Goal: Transaction & Acquisition: Purchase product/service

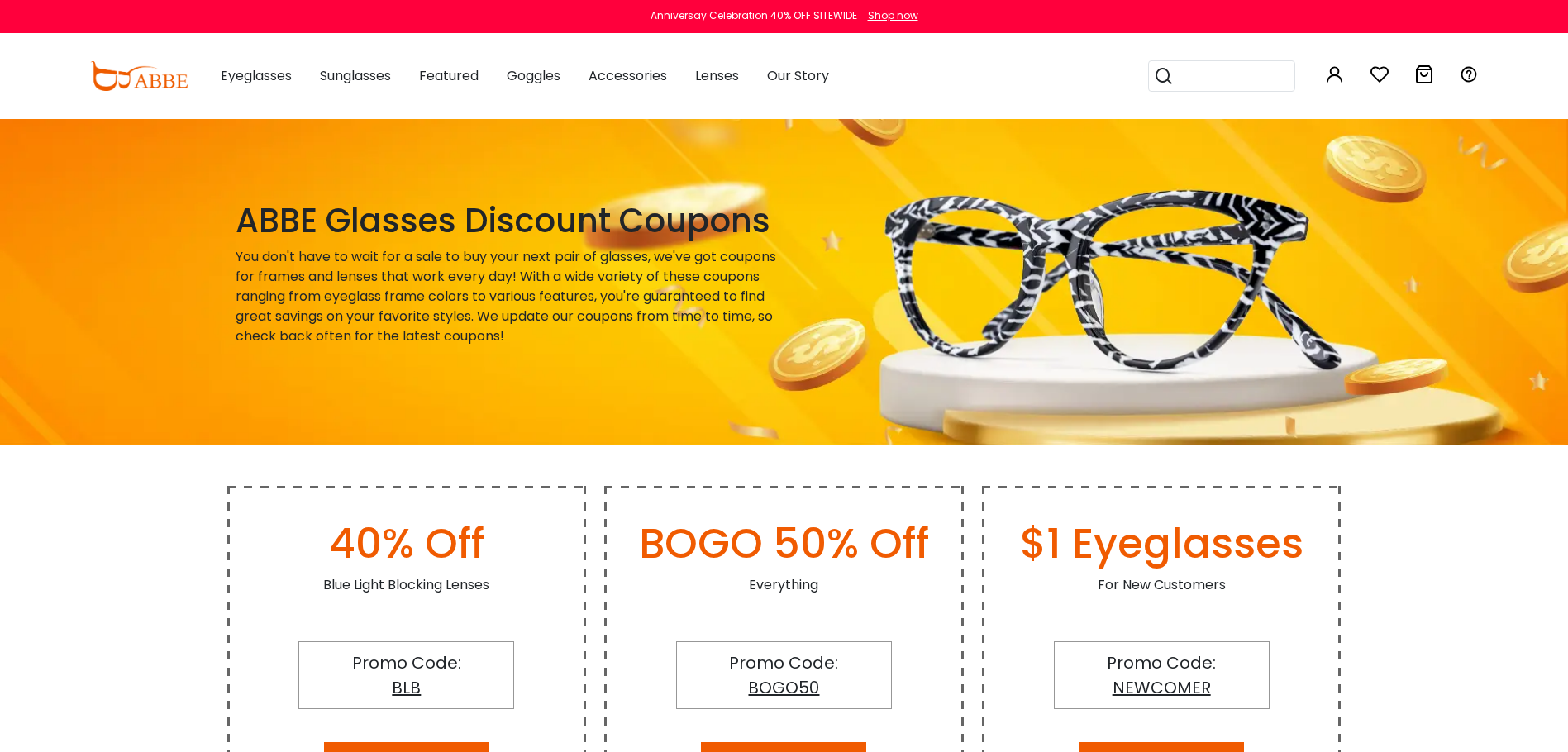
scroll to position [67, 0]
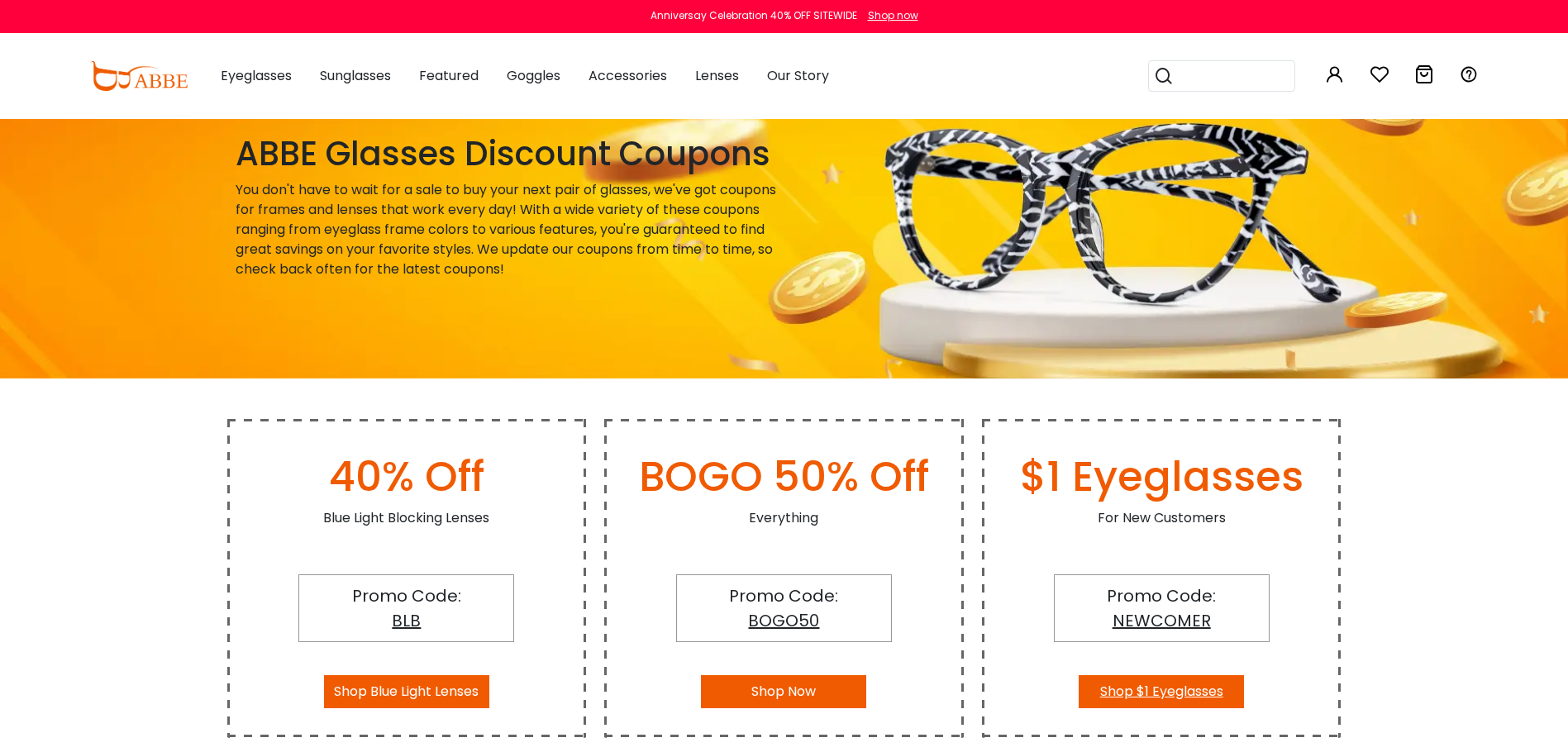
click at [1186, 691] on button "Shop $1 Eyeglasses" at bounding box center [1161, 692] width 165 height 33
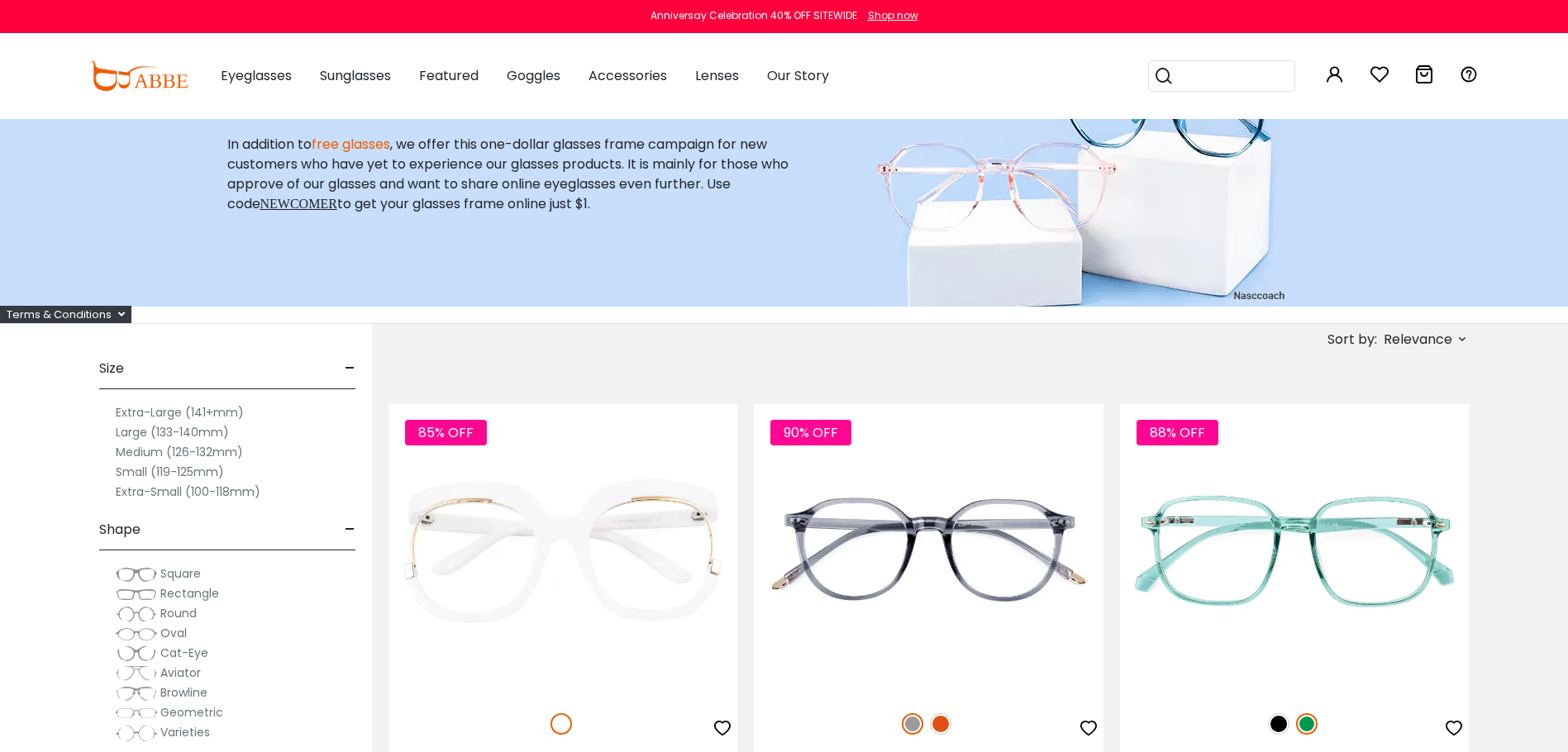
scroll to position [90, 0]
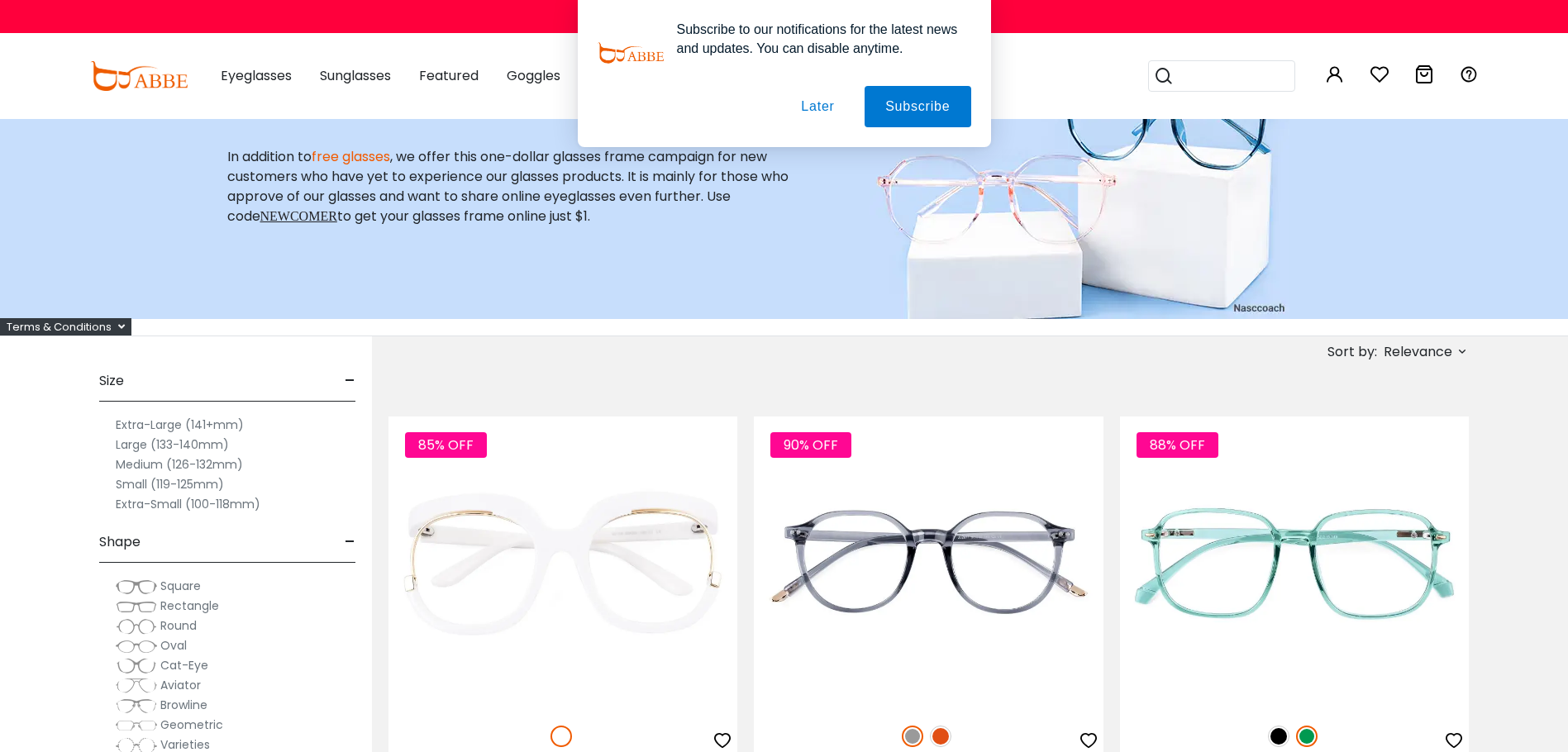
click at [1389, 350] on span "Relevance" at bounding box center [1417, 352] width 68 height 30
click at [1364, 458] on label "Prices Low To High" at bounding box center [1400, 458] width 119 height 19
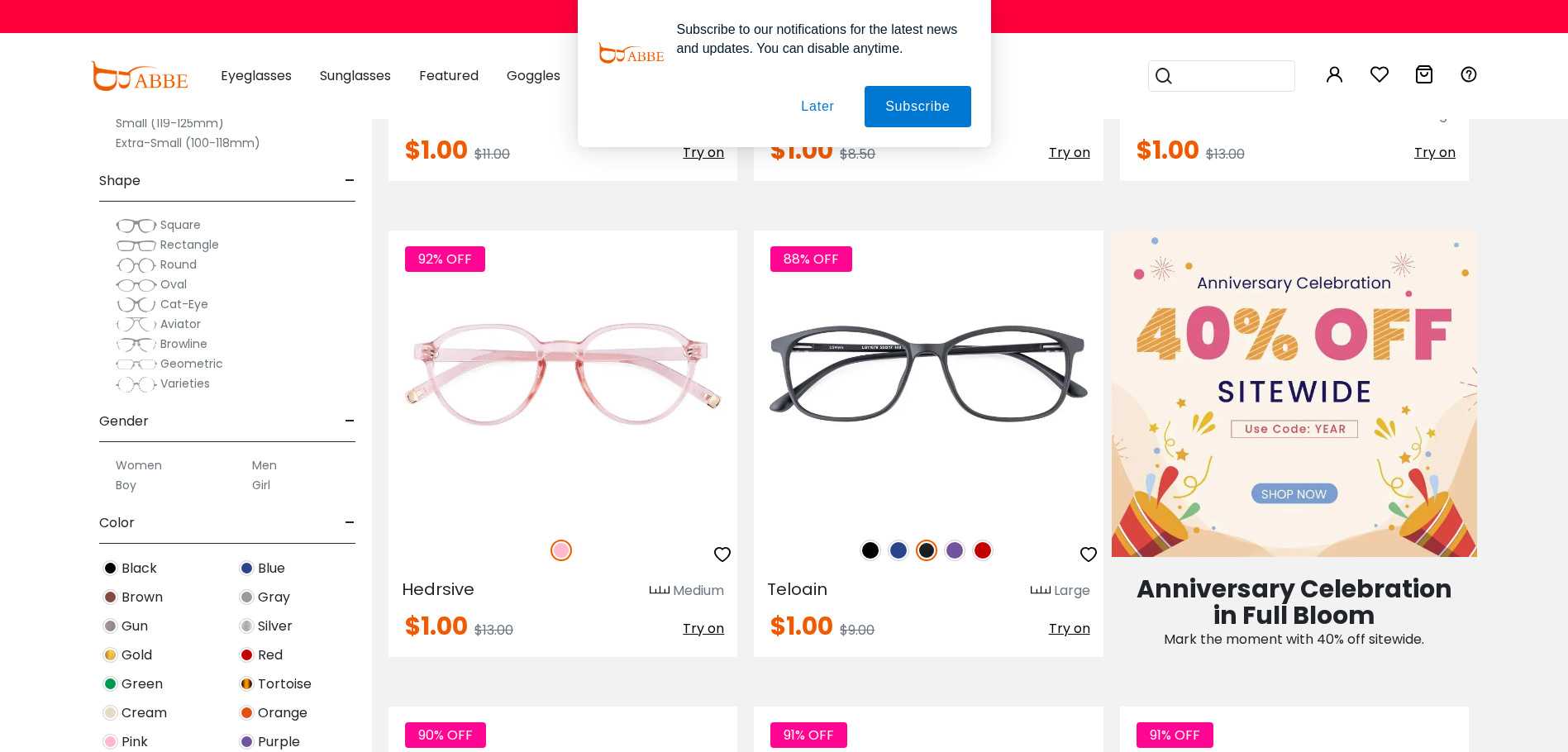
scroll to position [738, 0]
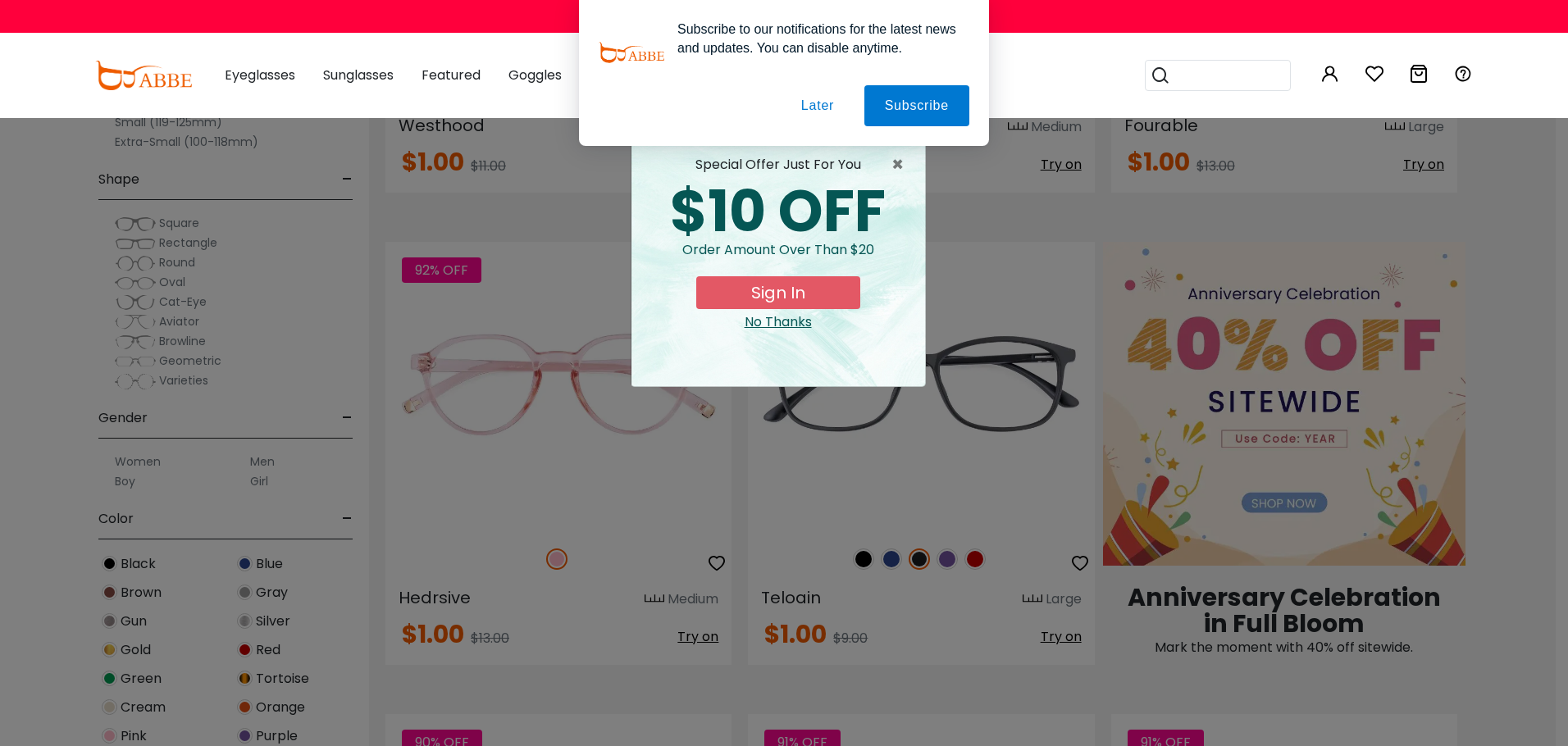
drag, startPoint x: 1563, startPoint y: 41, endPoint x: 1562, endPoint y: 73, distance: 32.0
click at [833, 104] on button "Later" at bounding box center [818, 105] width 74 height 41
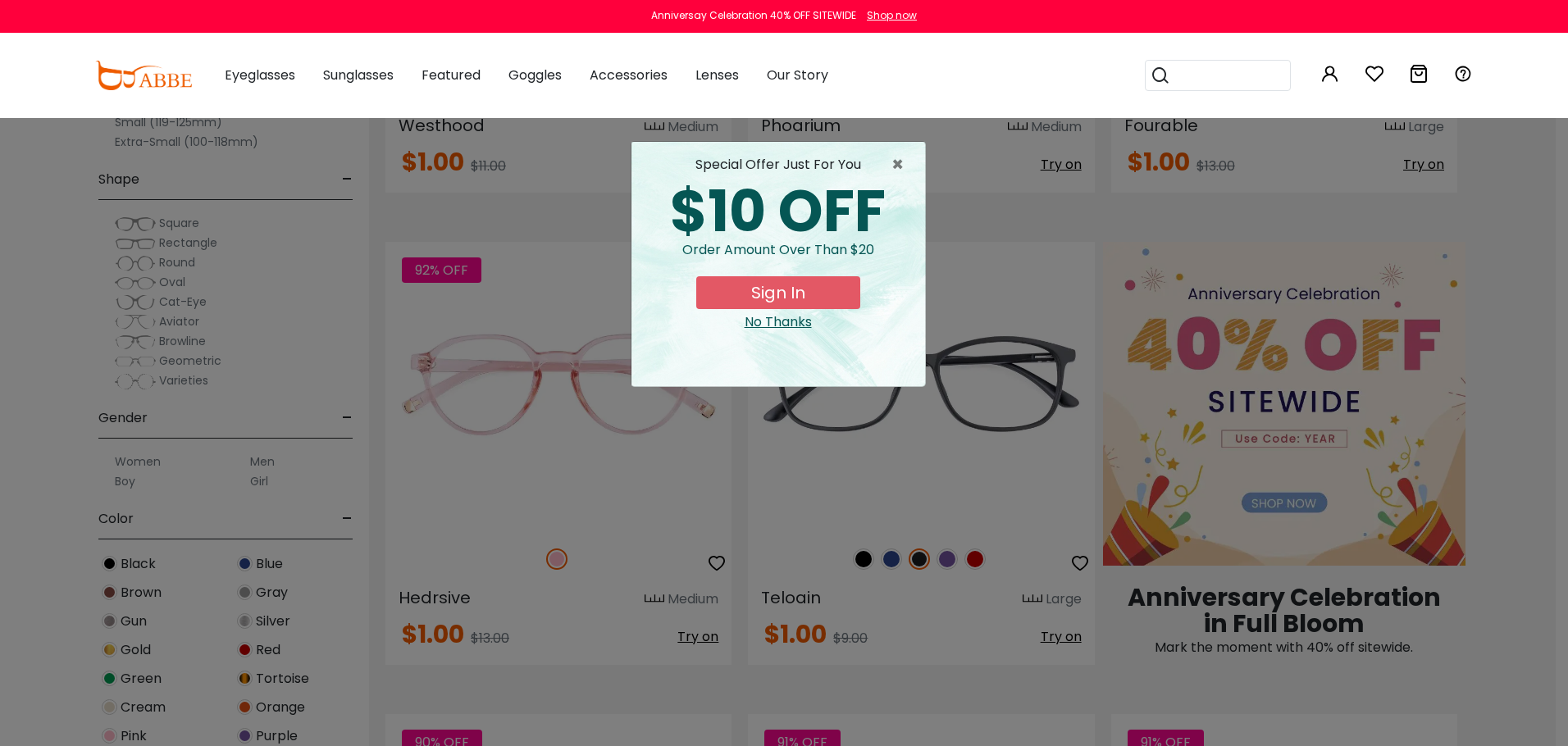
click at [1555, 245] on div "× special offer just for you $10 OFF Order amount over than $20 Sign In No Than…" at bounding box center [784, 373] width 1568 height 746
click at [901, 164] on span "×" at bounding box center [901, 164] width 20 height 19
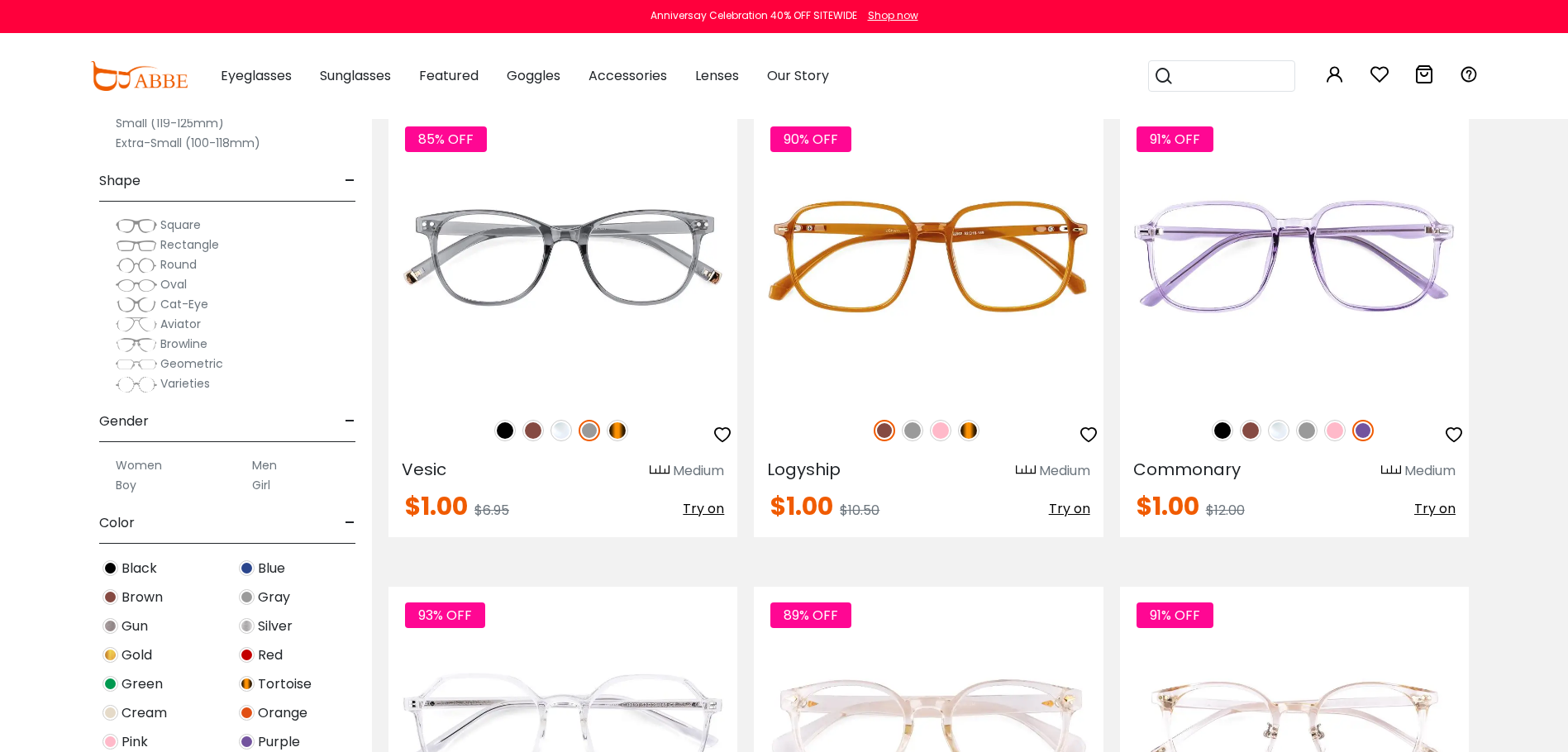
scroll to position [2736, 0]
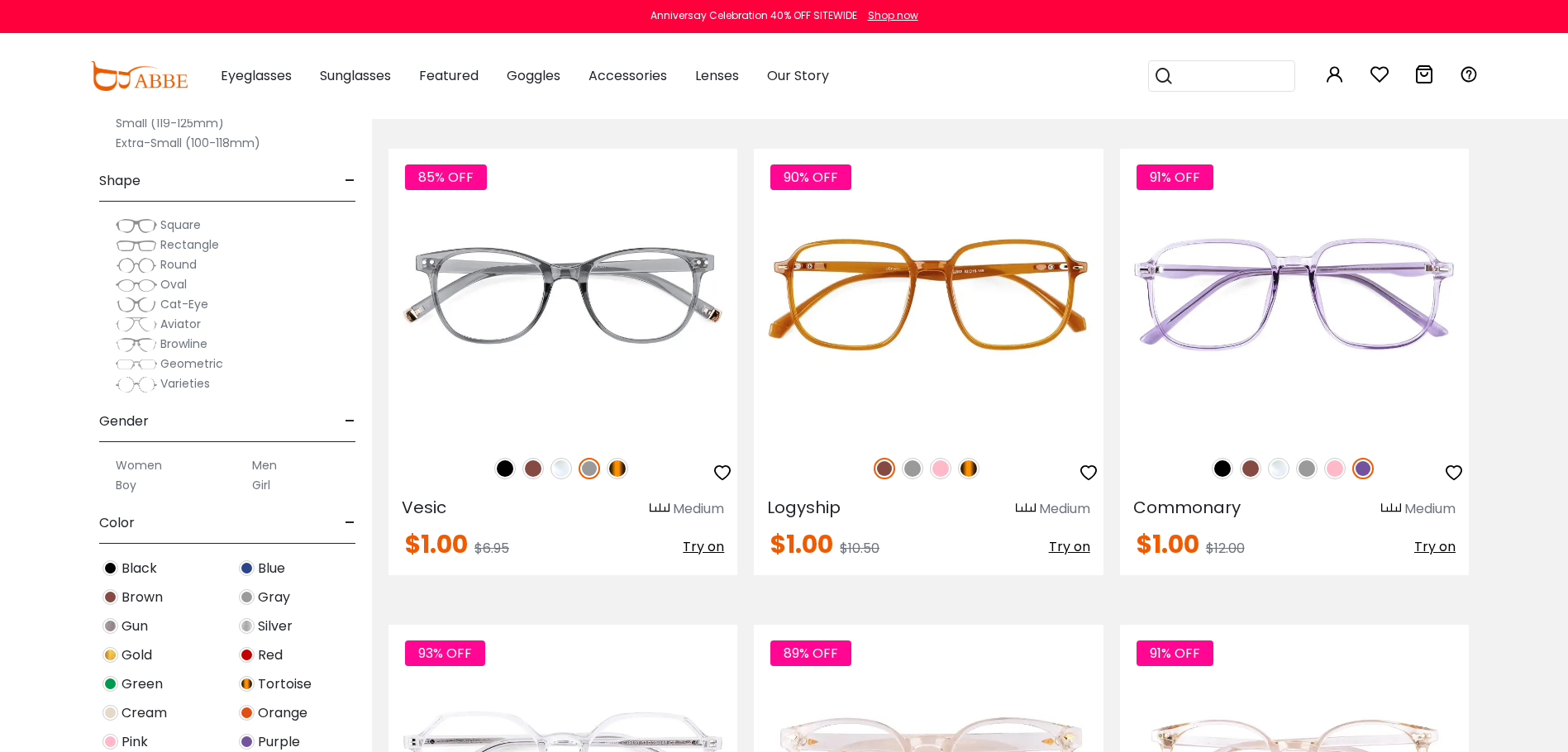
click at [263, 466] on label "Men" at bounding box center [264, 465] width 25 height 19
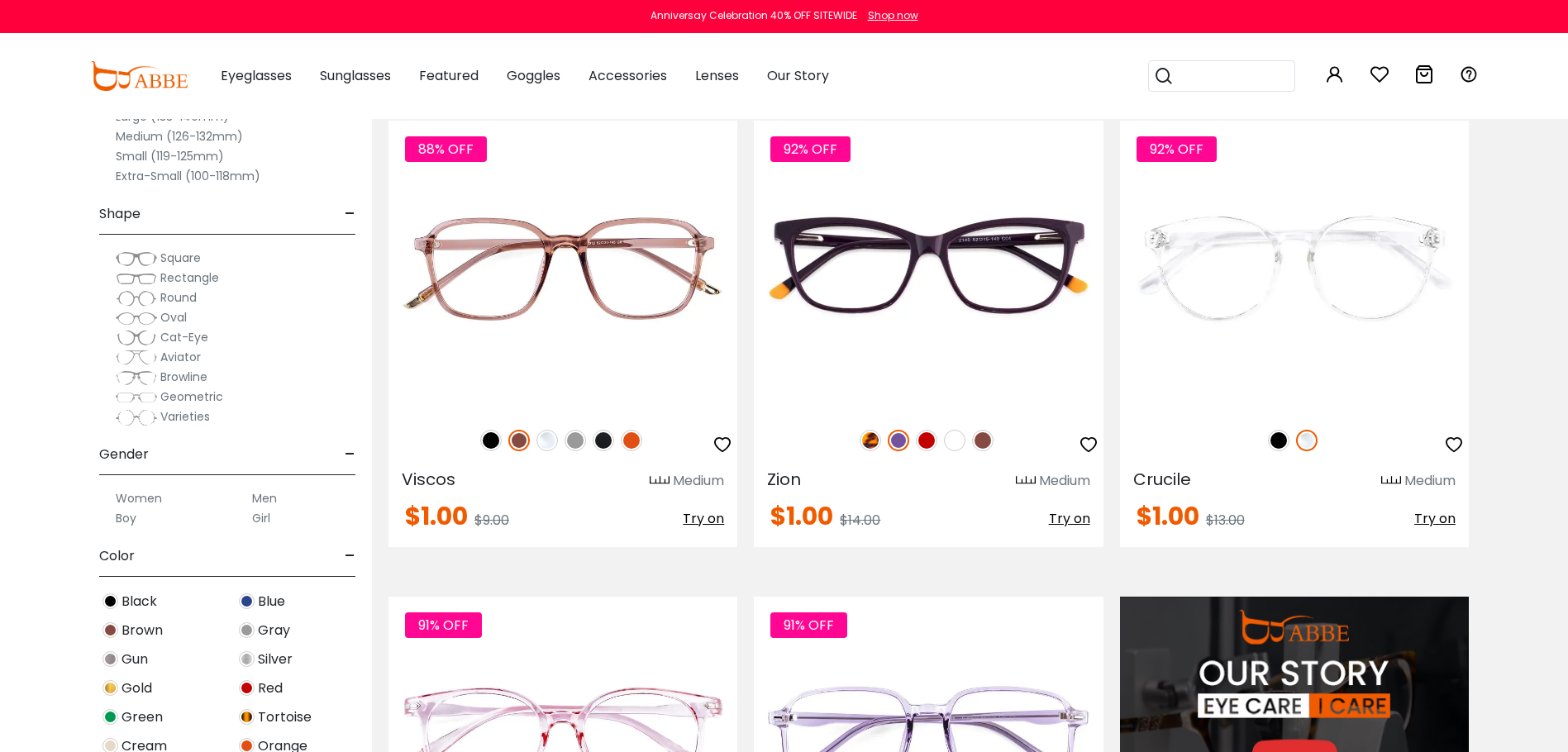
scroll to position [1324, 0]
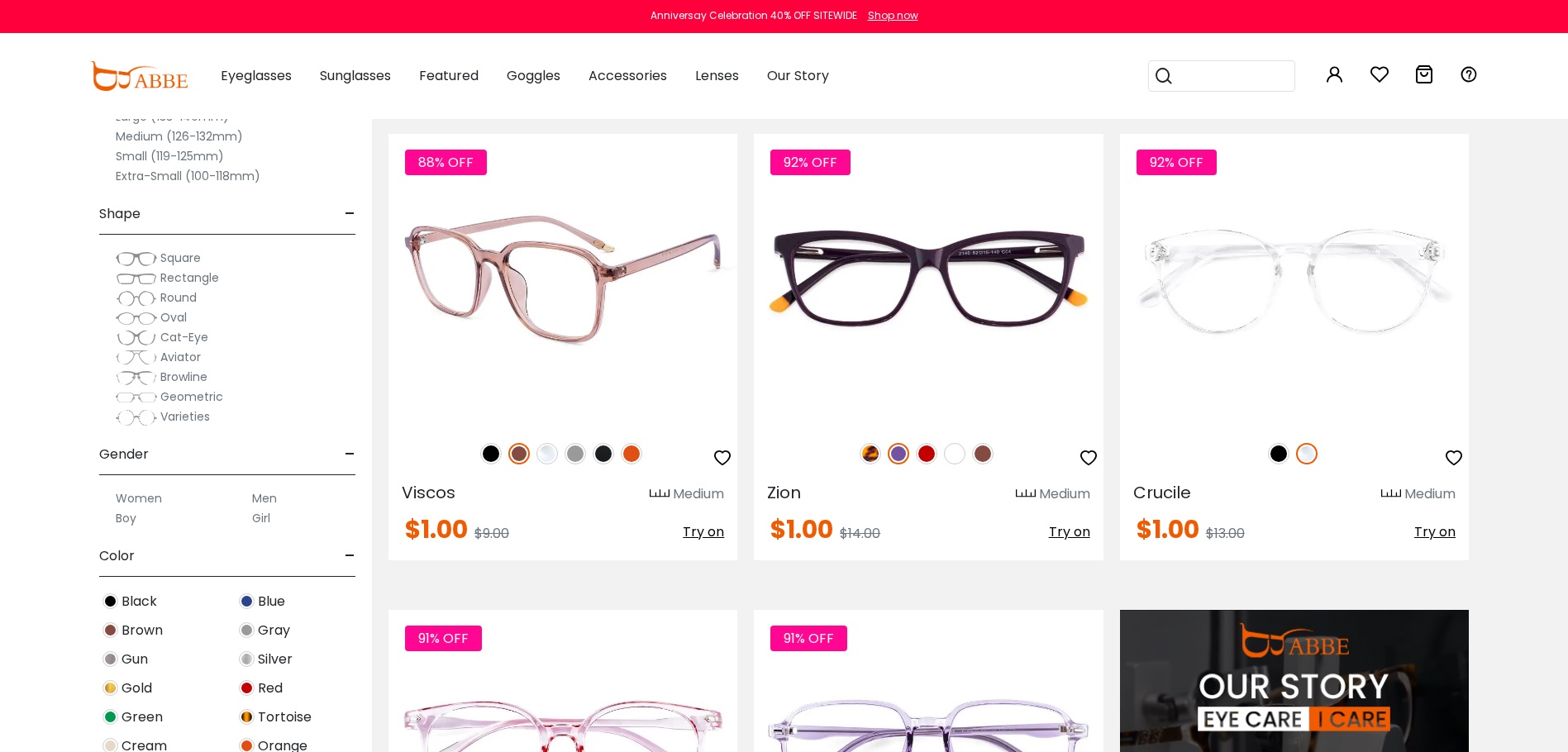
click at [491, 451] on img at bounding box center [491, 453] width 21 height 21
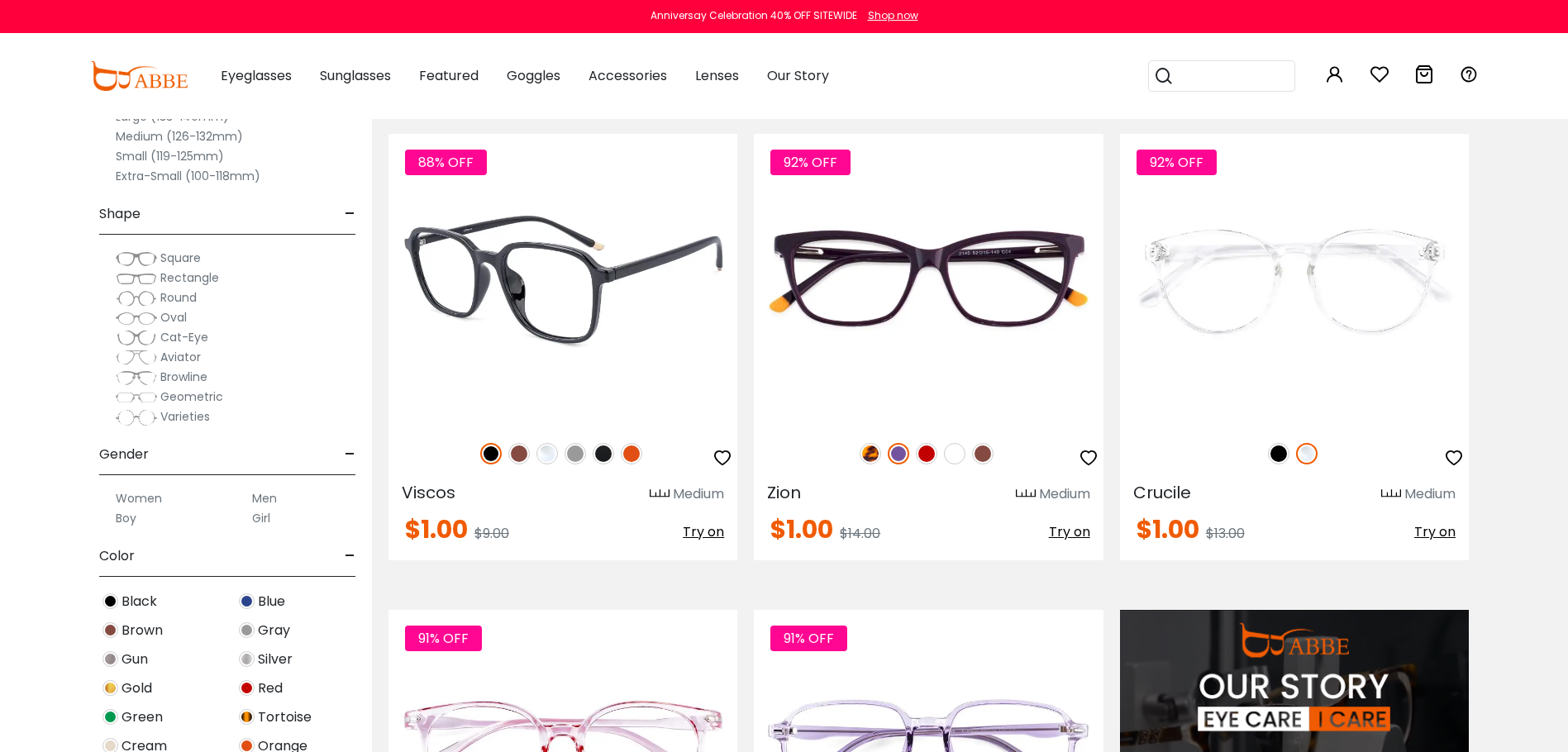
click at [637, 456] on img at bounding box center [631, 453] width 21 height 21
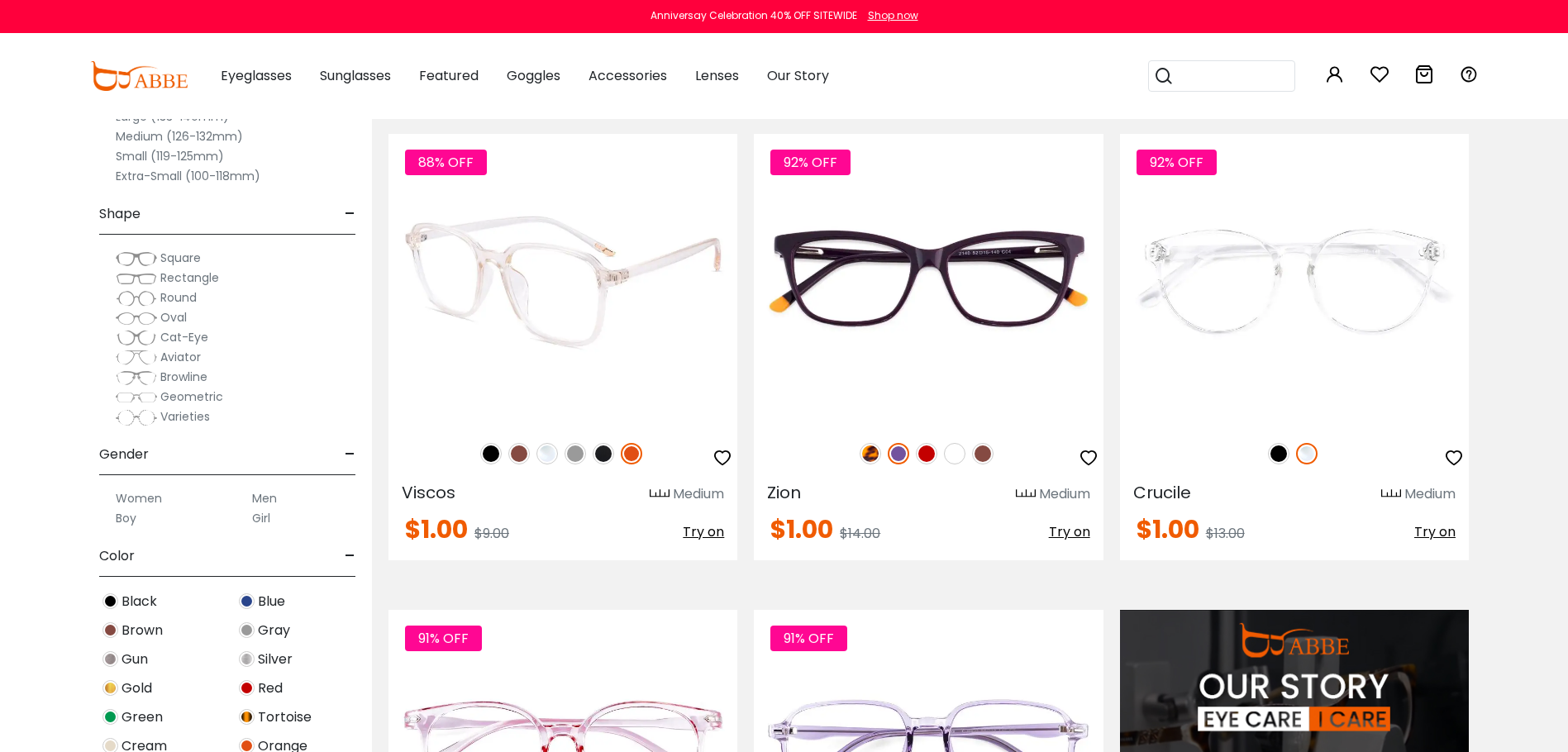
click at [605, 455] on img at bounding box center [602, 453] width 21 height 21
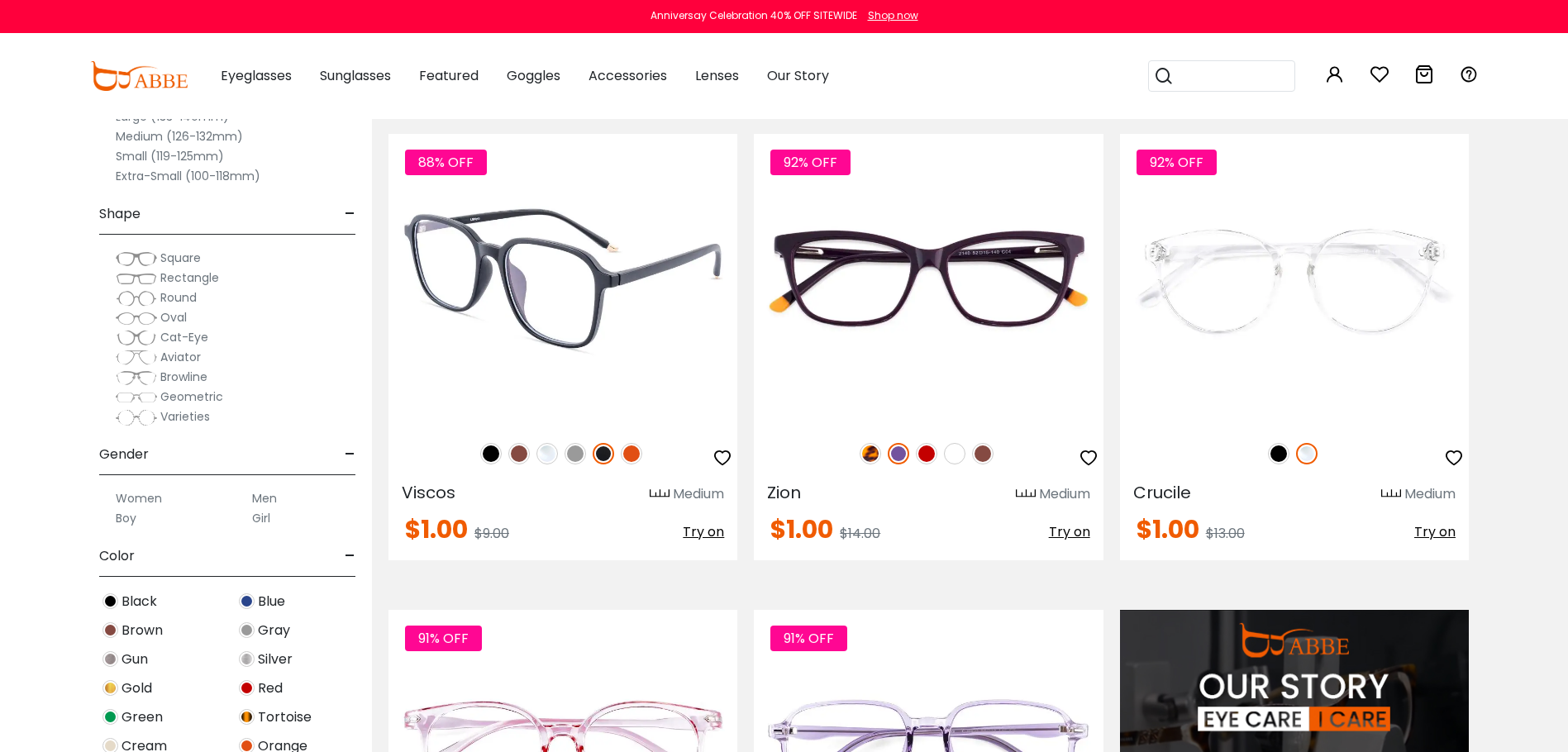
click at [575, 451] on img at bounding box center [575, 453] width 21 height 21
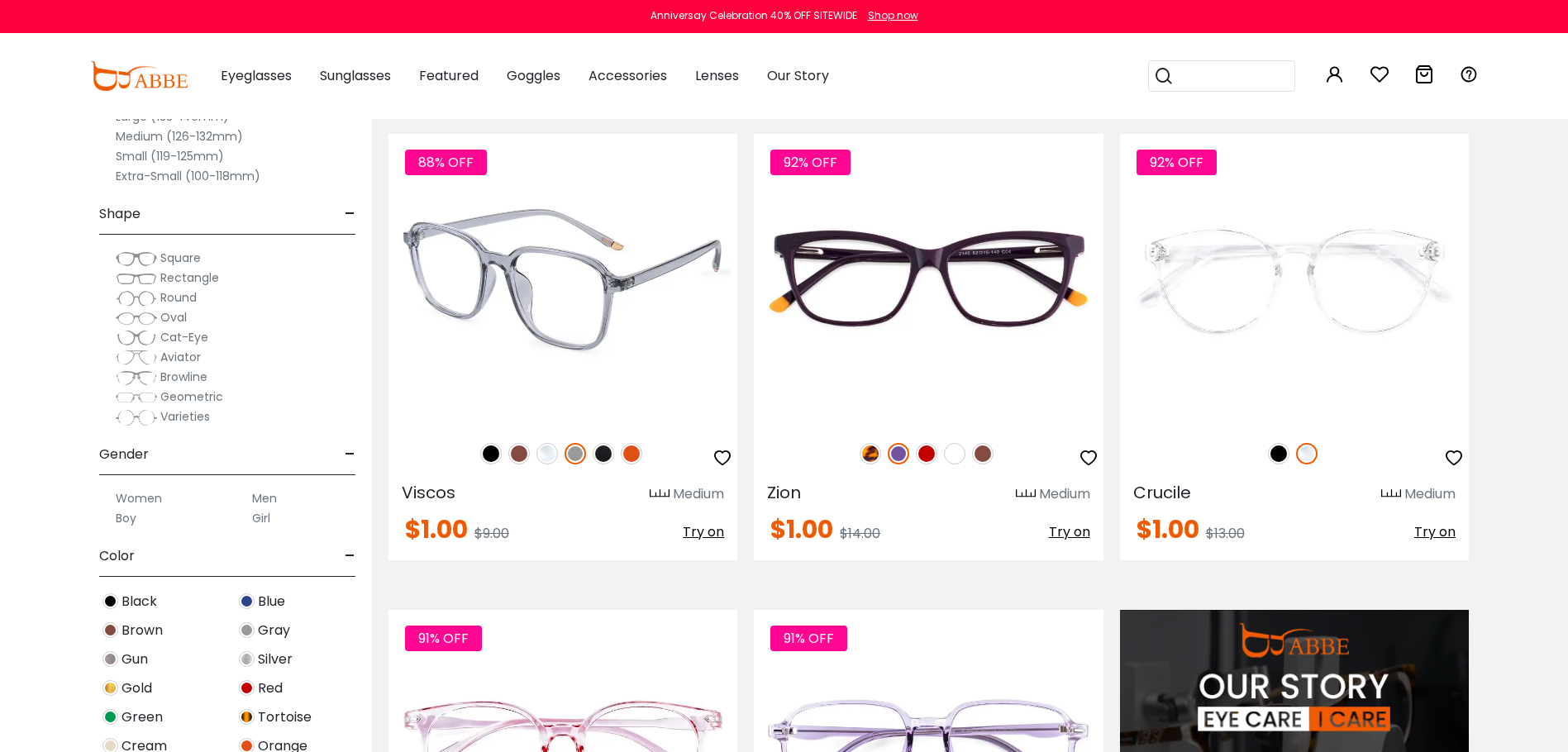
click at [546, 451] on img at bounding box center [547, 453] width 21 height 21
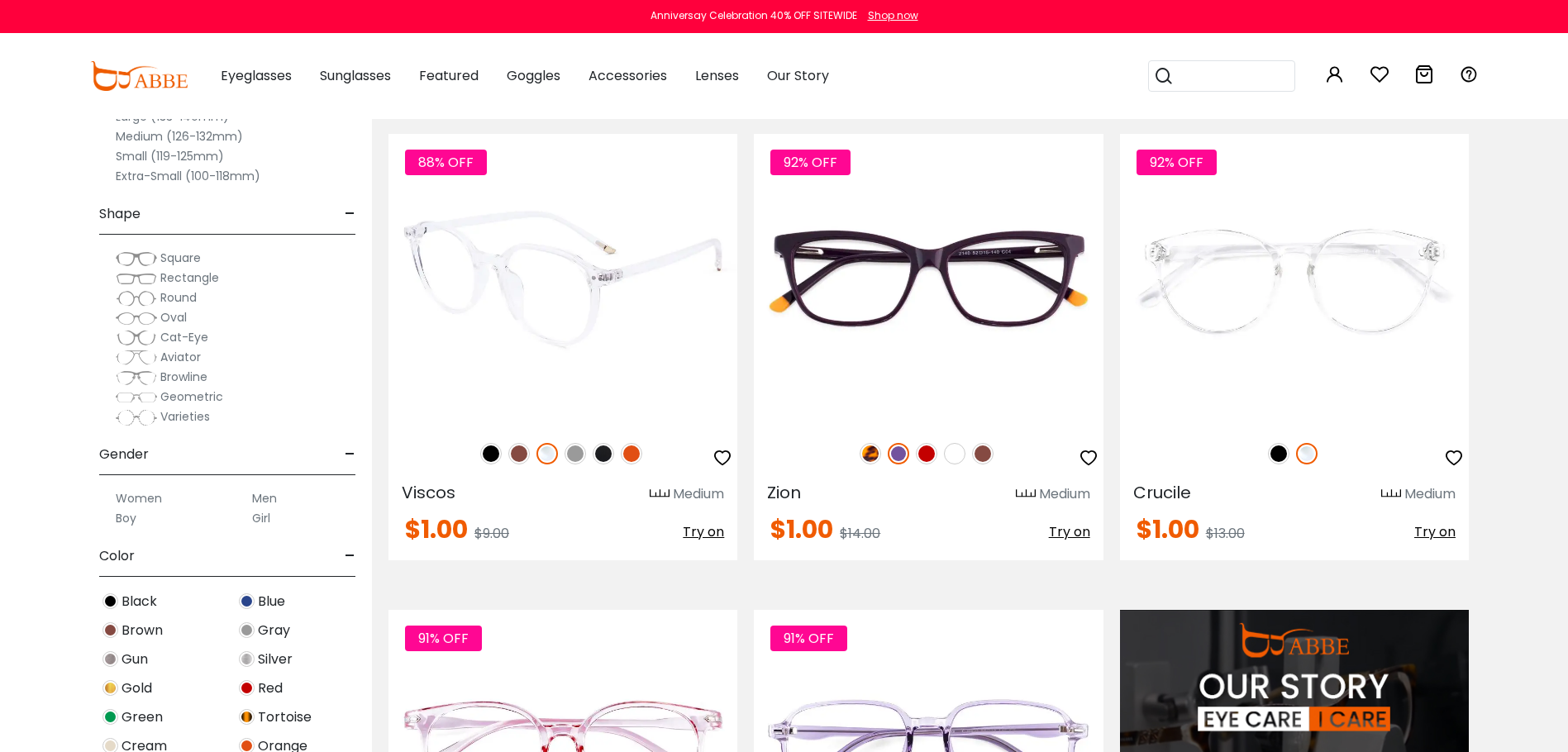
click at [521, 452] on img at bounding box center [518, 453] width 21 height 21
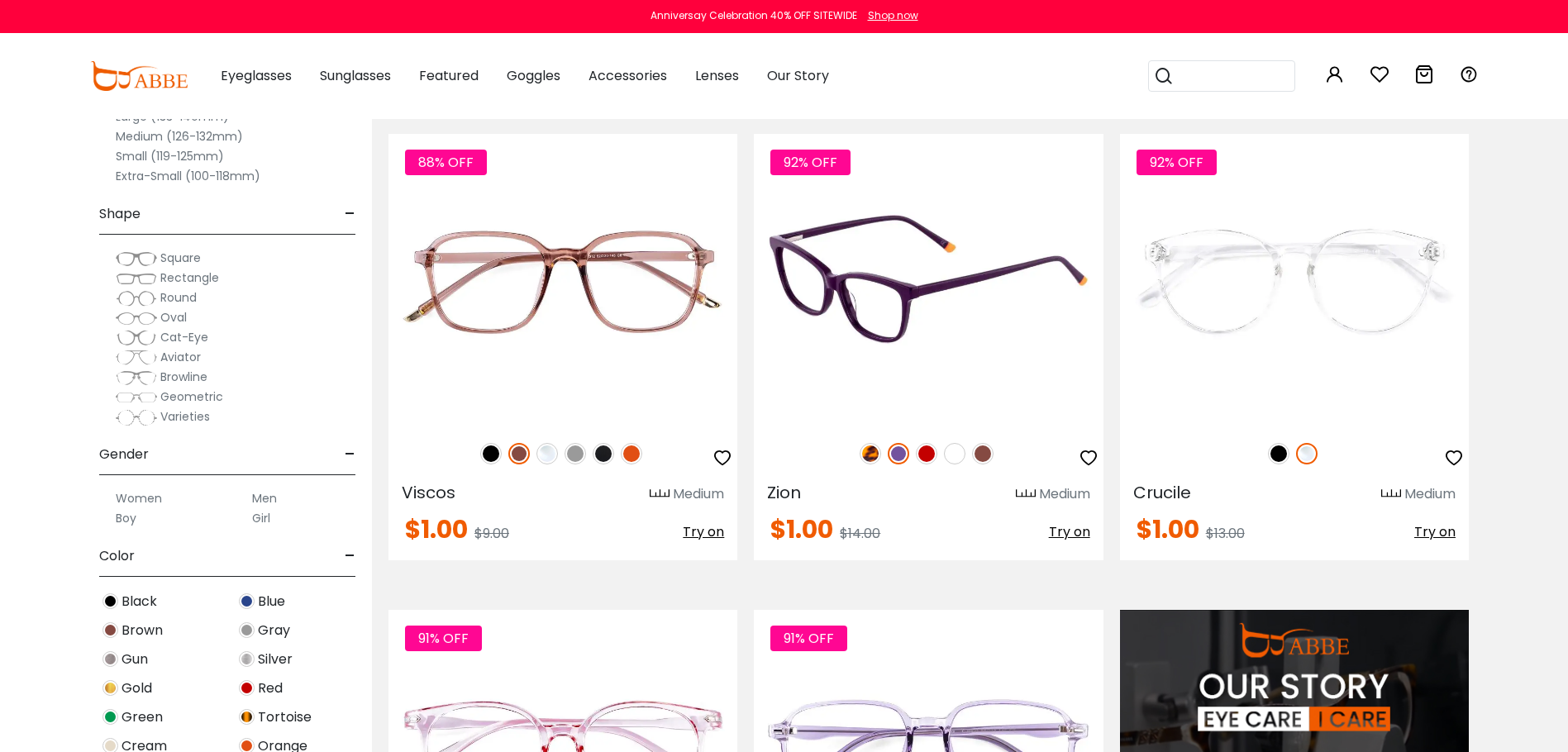
click at [926, 455] on img at bounding box center [926, 453] width 21 height 21
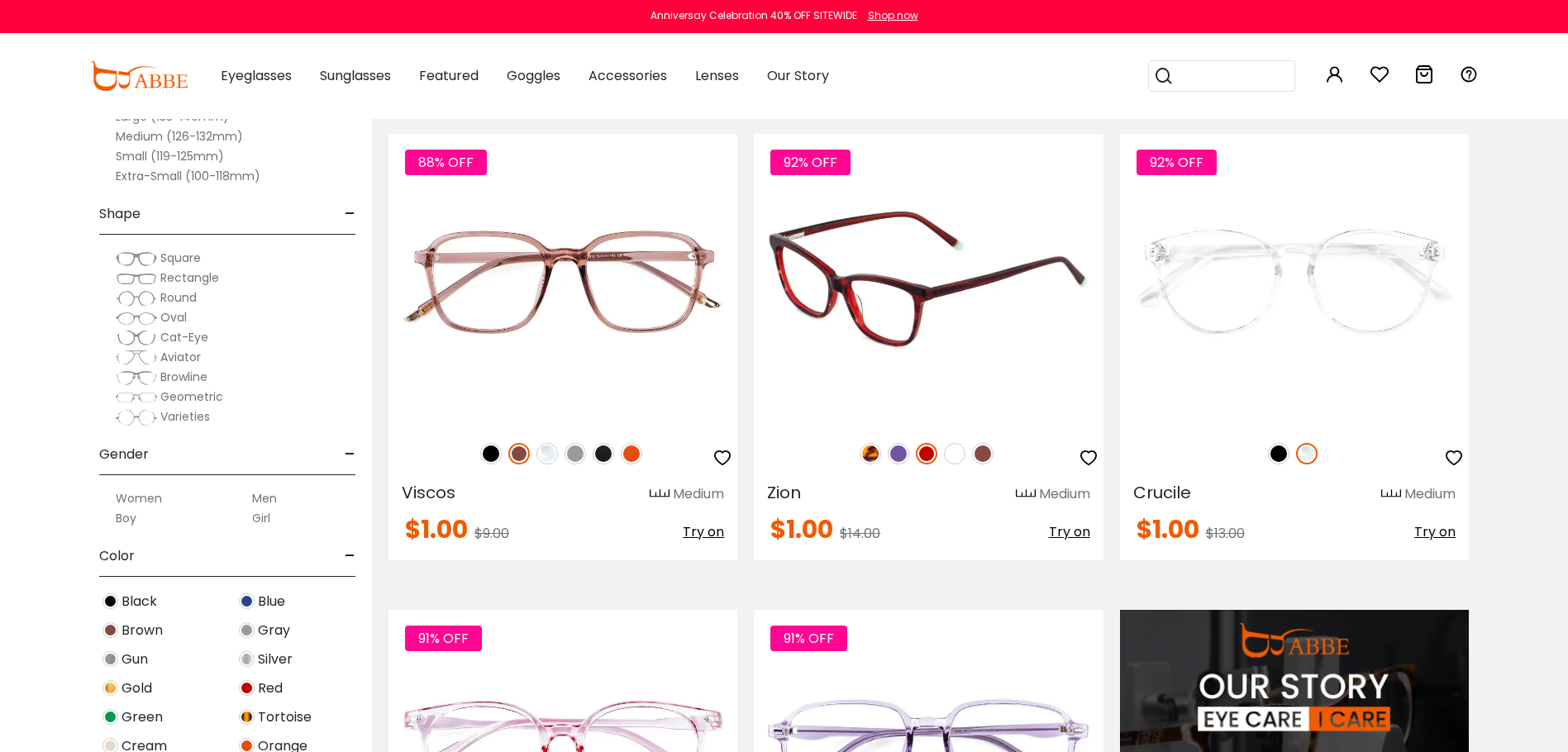
click at [895, 449] on img at bounding box center [898, 453] width 21 height 21
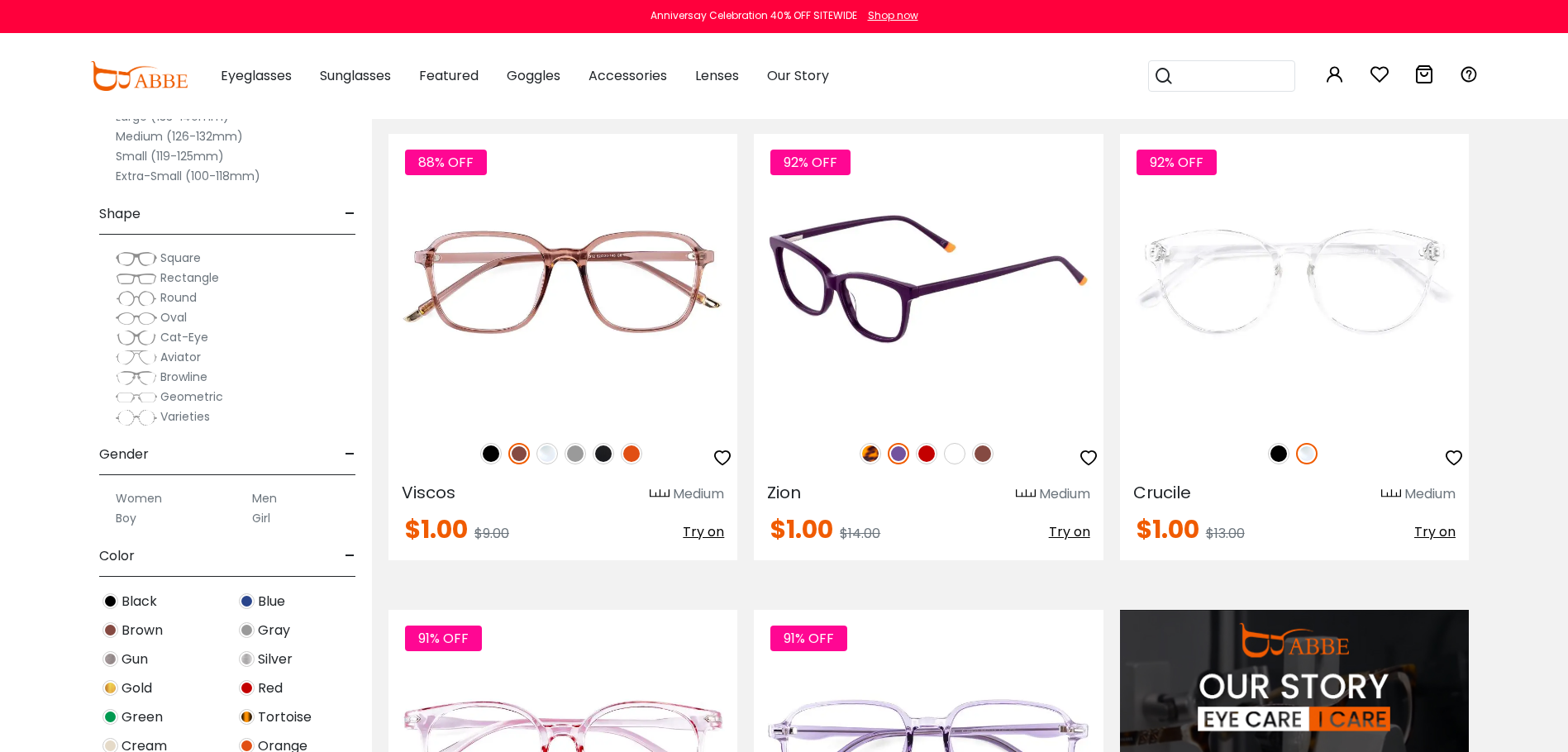
click at [991, 452] on img at bounding box center [982, 453] width 21 height 21
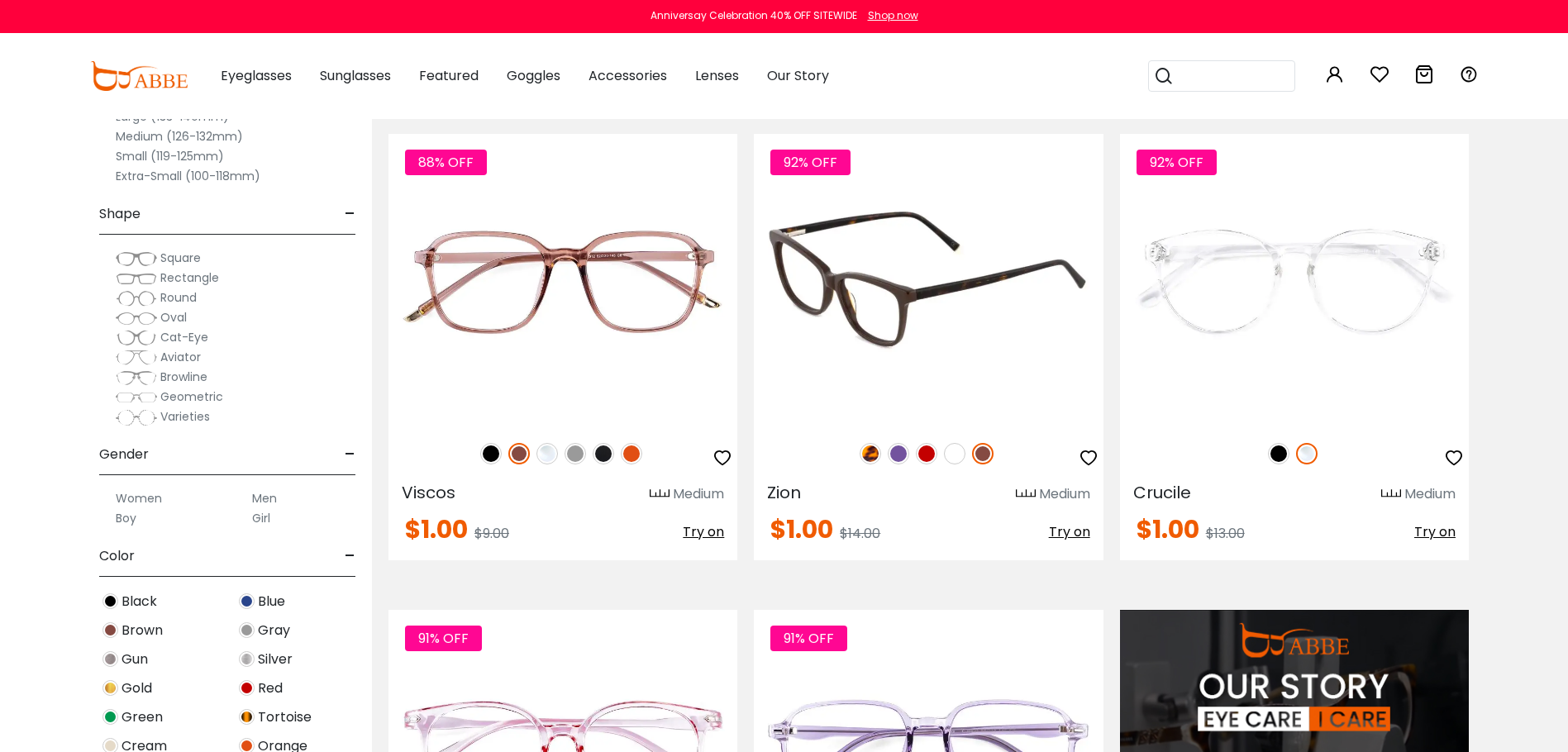
click at [952, 450] on img at bounding box center [954, 453] width 21 height 21
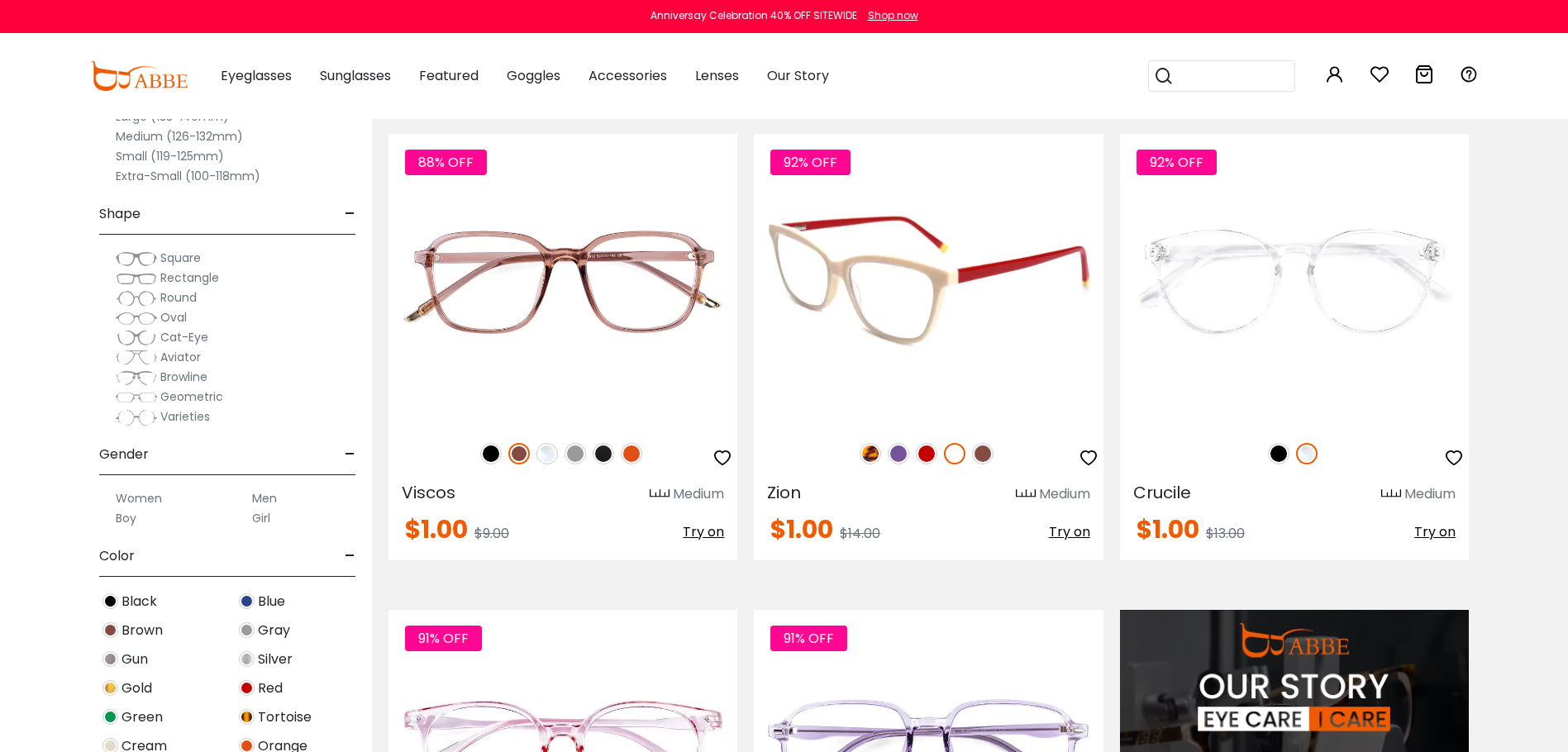
click at [874, 449] on img at bounding box center [869, 453] width 21 height 21
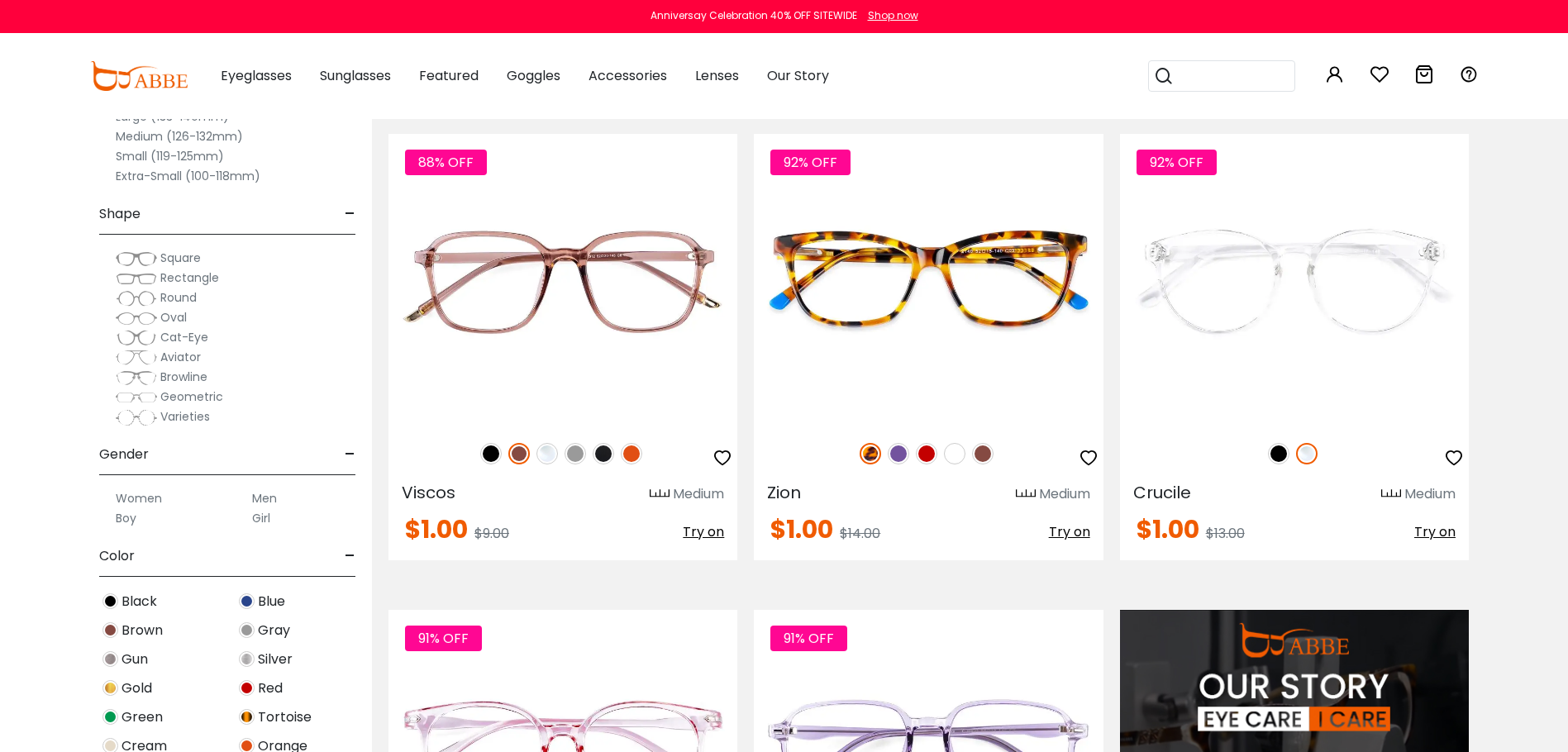
click at [139, 356] on img at bounding box center [136, 358] width 42 height 17
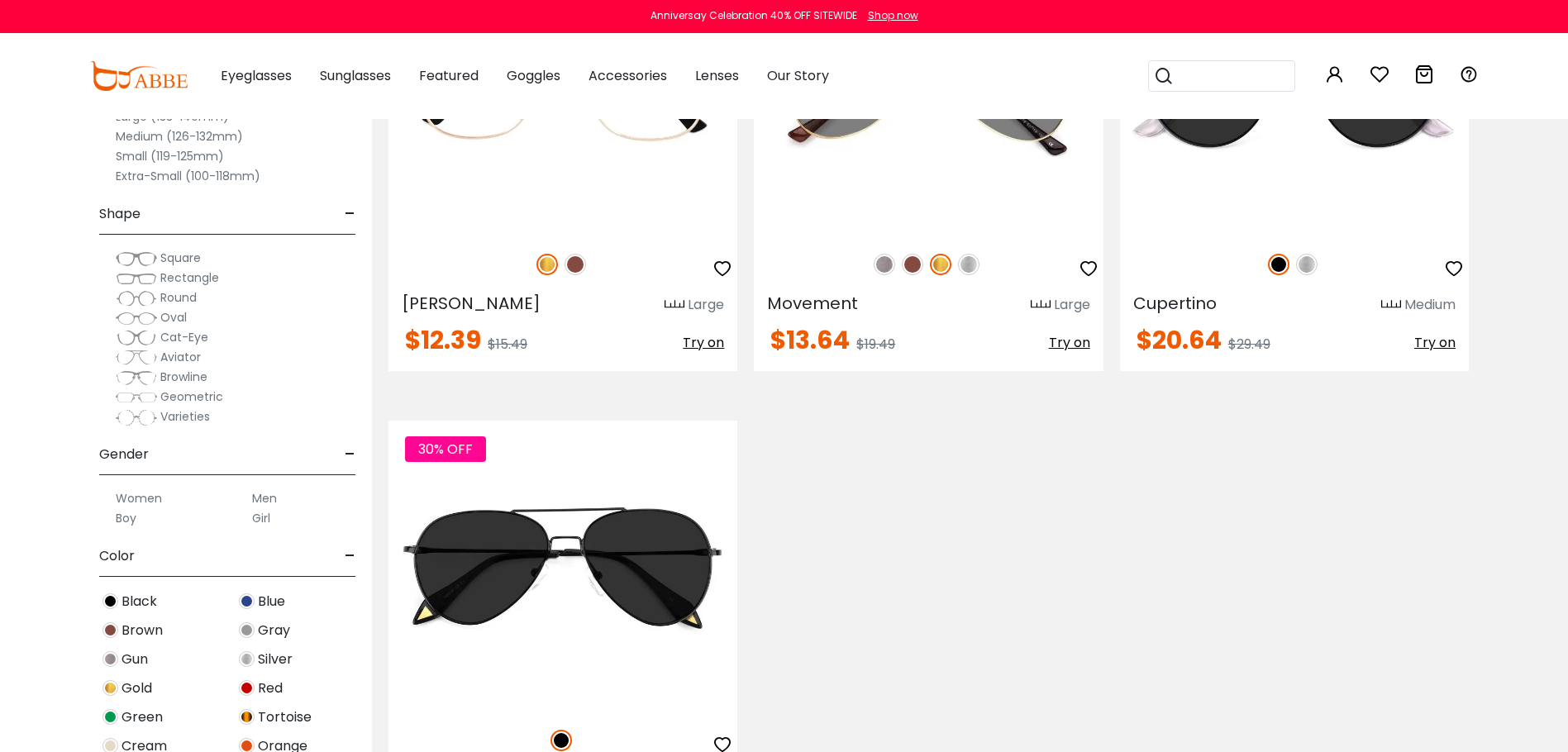
scroll to position [564, 0]
